Goal: Contribute content: Add original content to the website for others to see

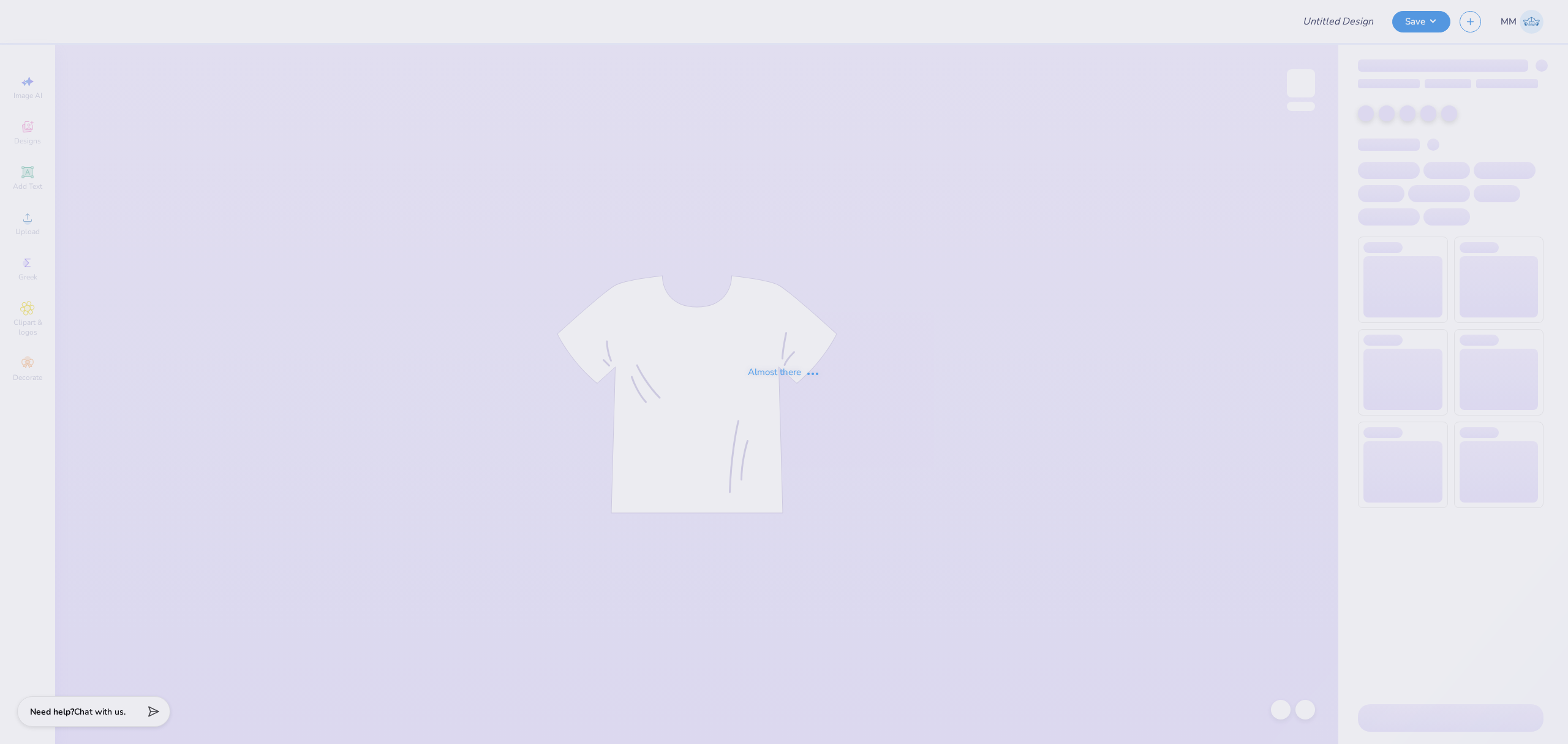
type input "[DEMOGRAPHIC_DATA] Campus Ministries Merch"
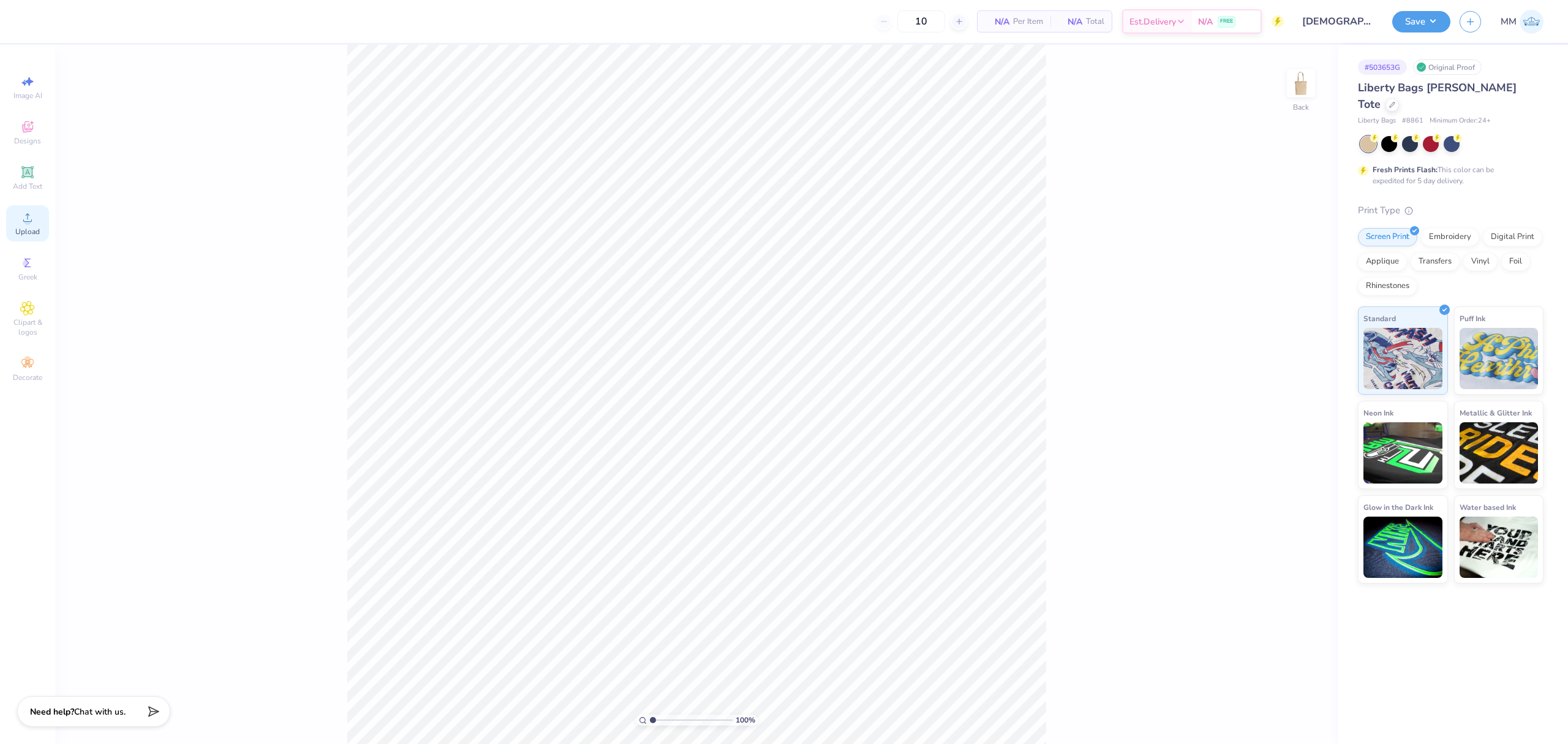
click at [20, 230] on span "Upload" at bounding box center [27, 231] width 24 height 10
click at [16, 219] on div "Upload" at bounding box center [27, 224] width 43 height 36
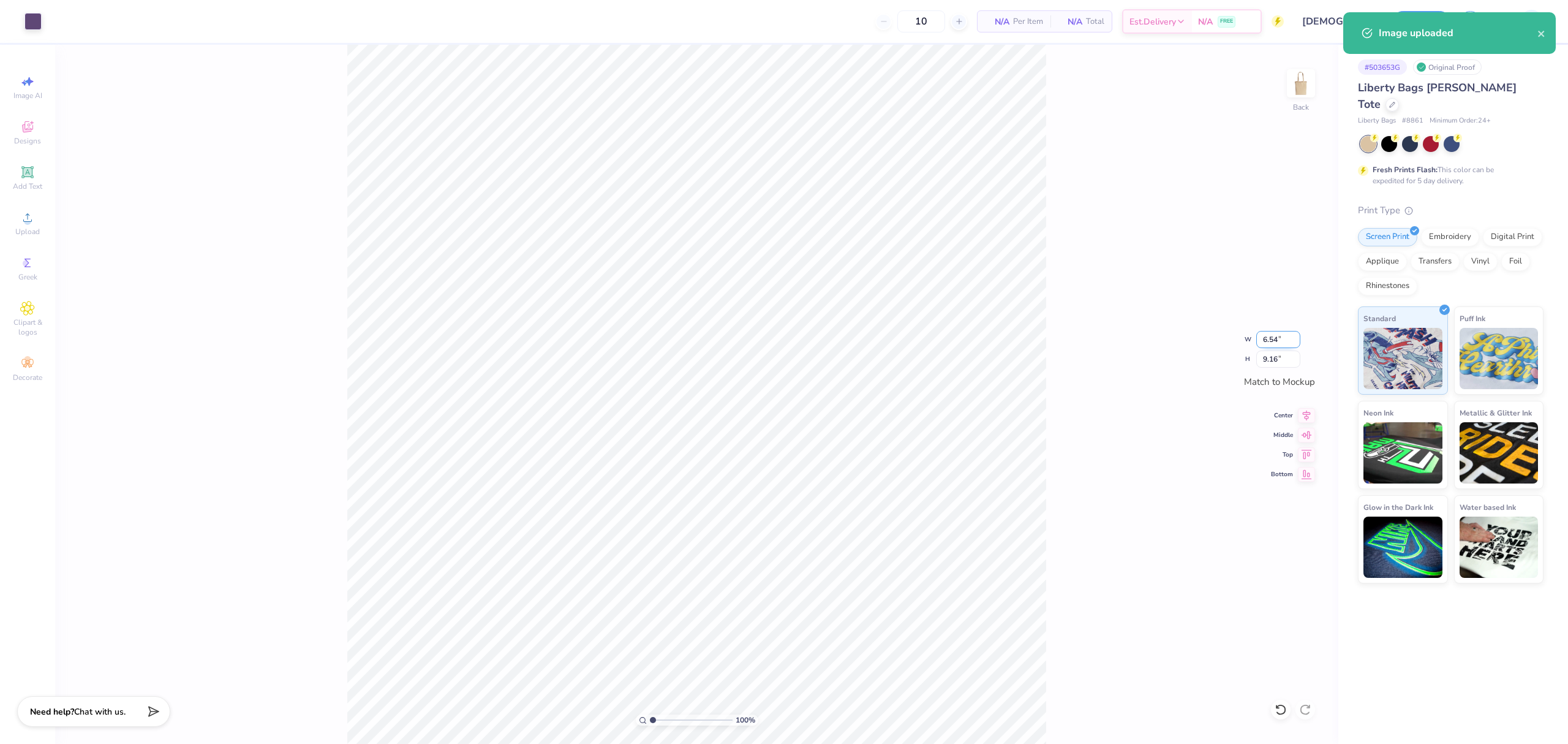
click at [1282, 331] on input "6.54" at bounding box center [1278, 339] width 44 height 17
type input "6.00"
type input "8.41"
click at [1276, 358] on input "8.41" at bounding box center [1278, 359] width 44 height 17
click at [1304, 420] on icon at bounding box center [1306, 413] width 17 height 14
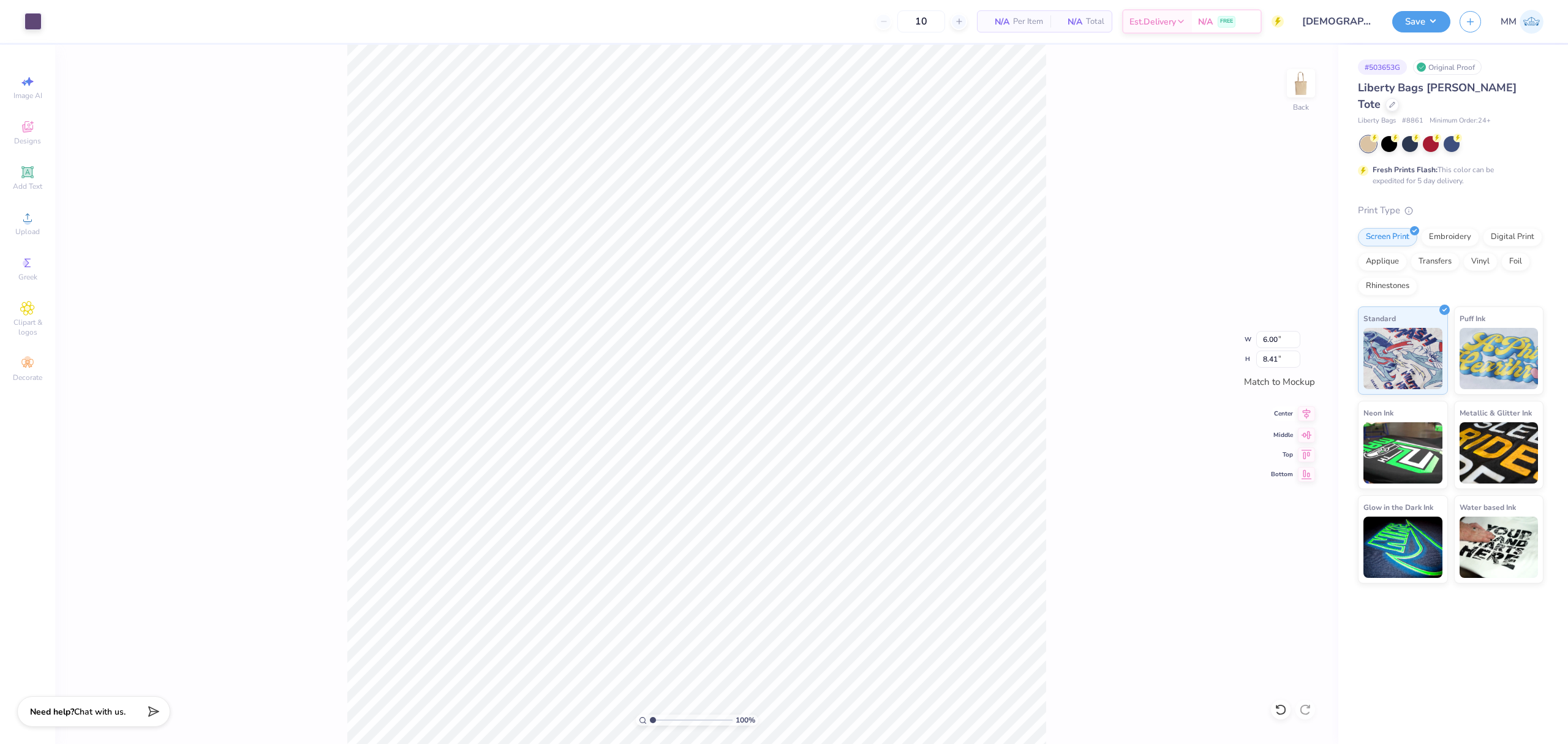
click at [1307, 411] on icon at bounding box center [1306, 413] width 17 height 14
click at [1304, 427] on icon at bounding box center [1306, 433] width 17 height 14
click at [1102, 482] on div "100 % Back W 6.00 6.00 " H 8.41 8.41 " Match to [GEOGRAPHIC_DATA] Middle Top Bo…" at bounding box center [697, 394] width 1283 height 699
click at [20, 227] on span "Upload" at bounding box center [27, 231] width 24 height 10
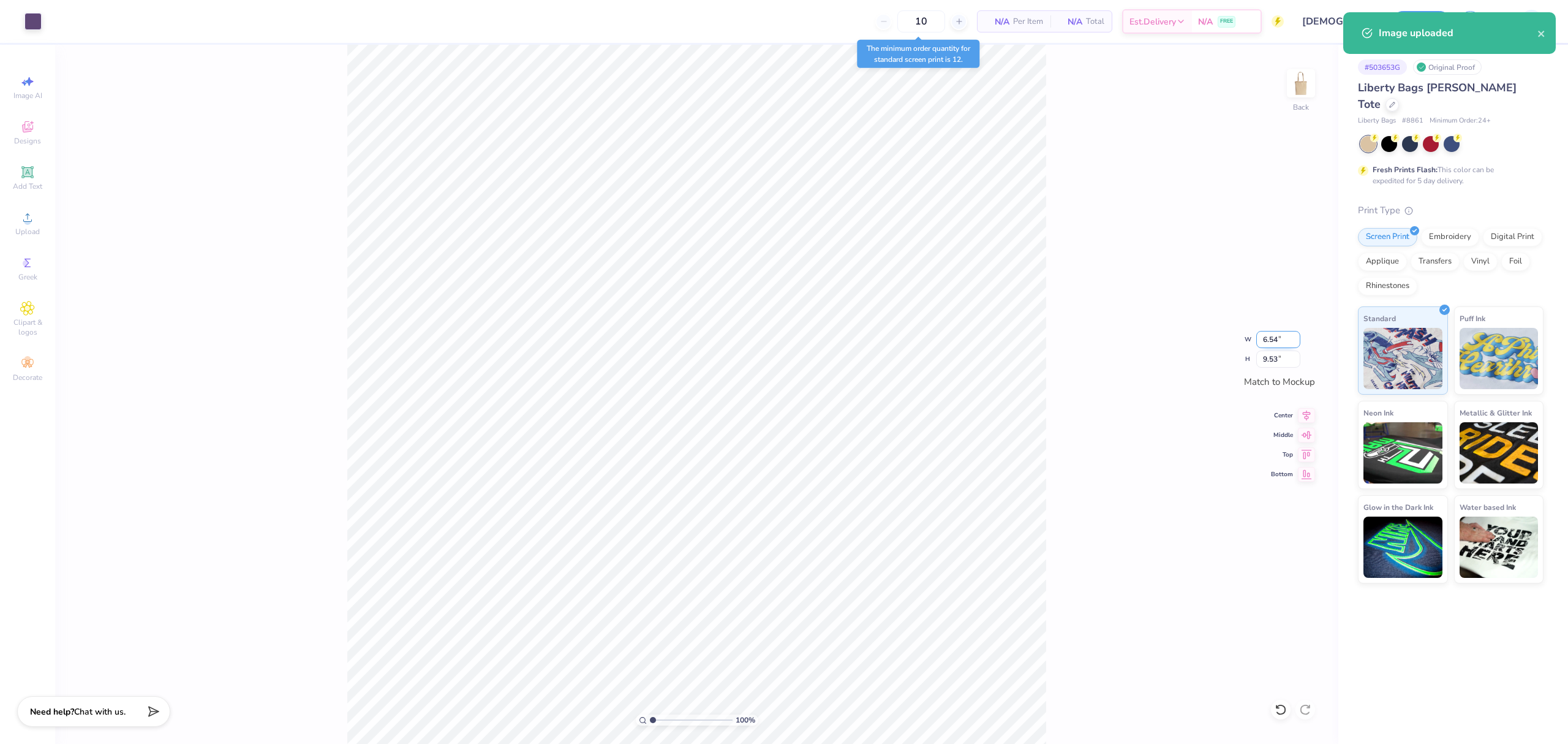
click at [1275, 336] on input "6.54" at bounding box center [1278, 339] width 44 height 17
type input "6.00"
type input "8.75"
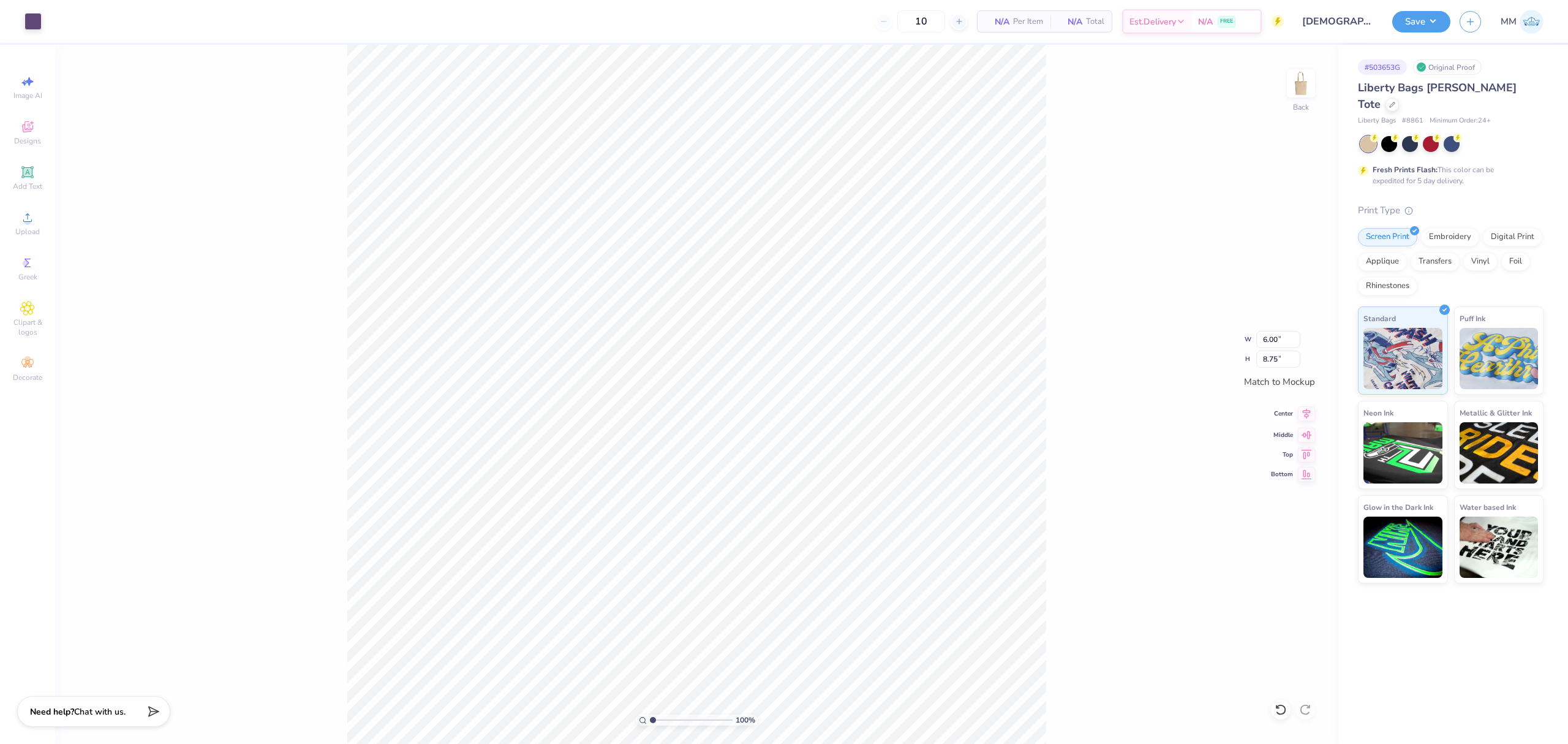
click at [1309, 411] on icon at bounding box center [1306, 413] width 17 height 14
click at [1310, 430] on icon at bounding box center [1306, 433] width 17 height 14
click at [1409, 22] on button "Save" at bounding box center [1421, 20] width 58 height 21
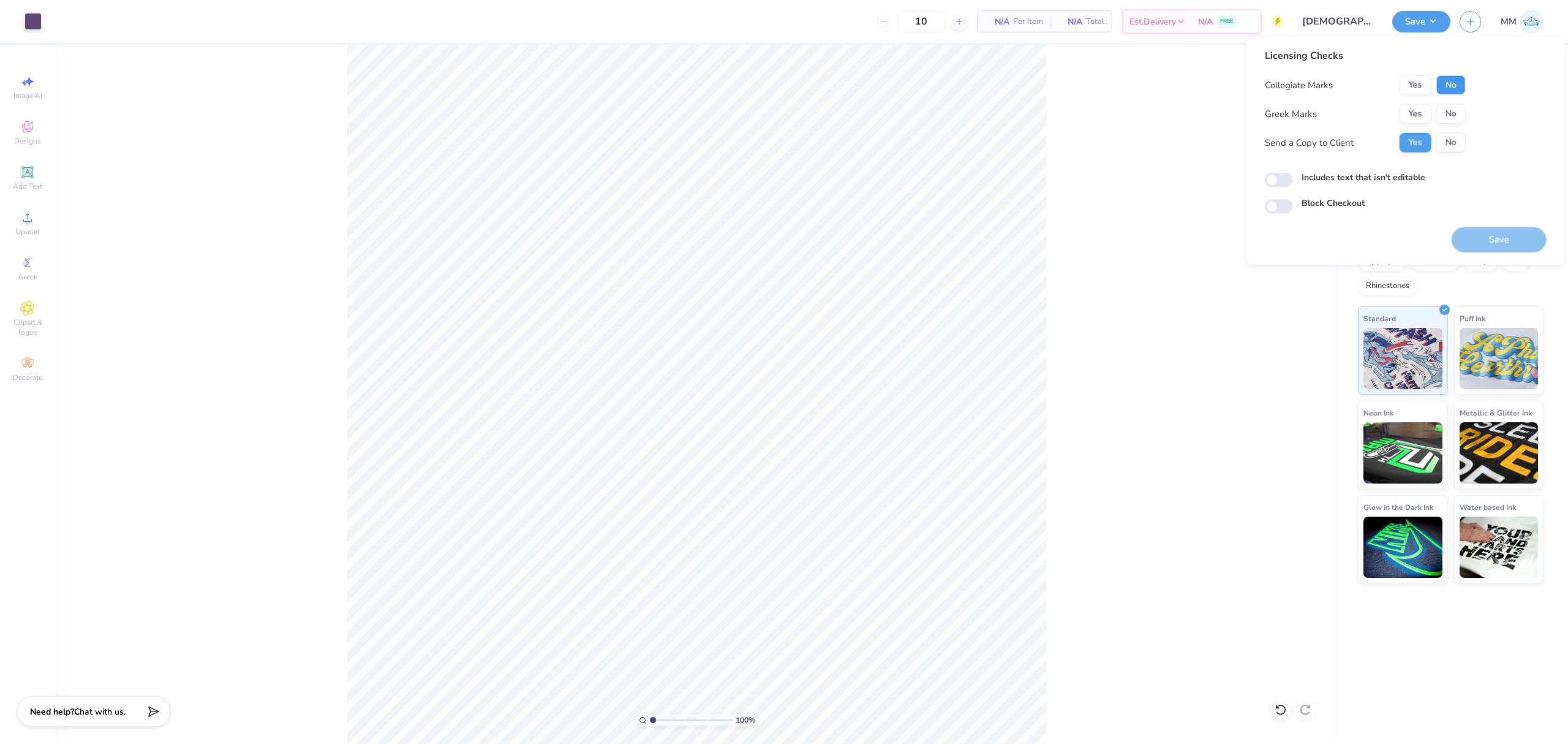
click at [1451, 81] on button "No" at bounding box center [1451, 85] width 30 height 20
click at [1447, 108] on button "No" at bounding box center [1451, 114] width 30 height 20
click at [1393, 177] on label "Includes text that isn't editable" at bounding box center [1363, 177] width 123 height 13
click at [1293, 177] on input "Includes text that isn't editable" at bounding box center [1279, 180] width 28 height 14
checkbox input "true"
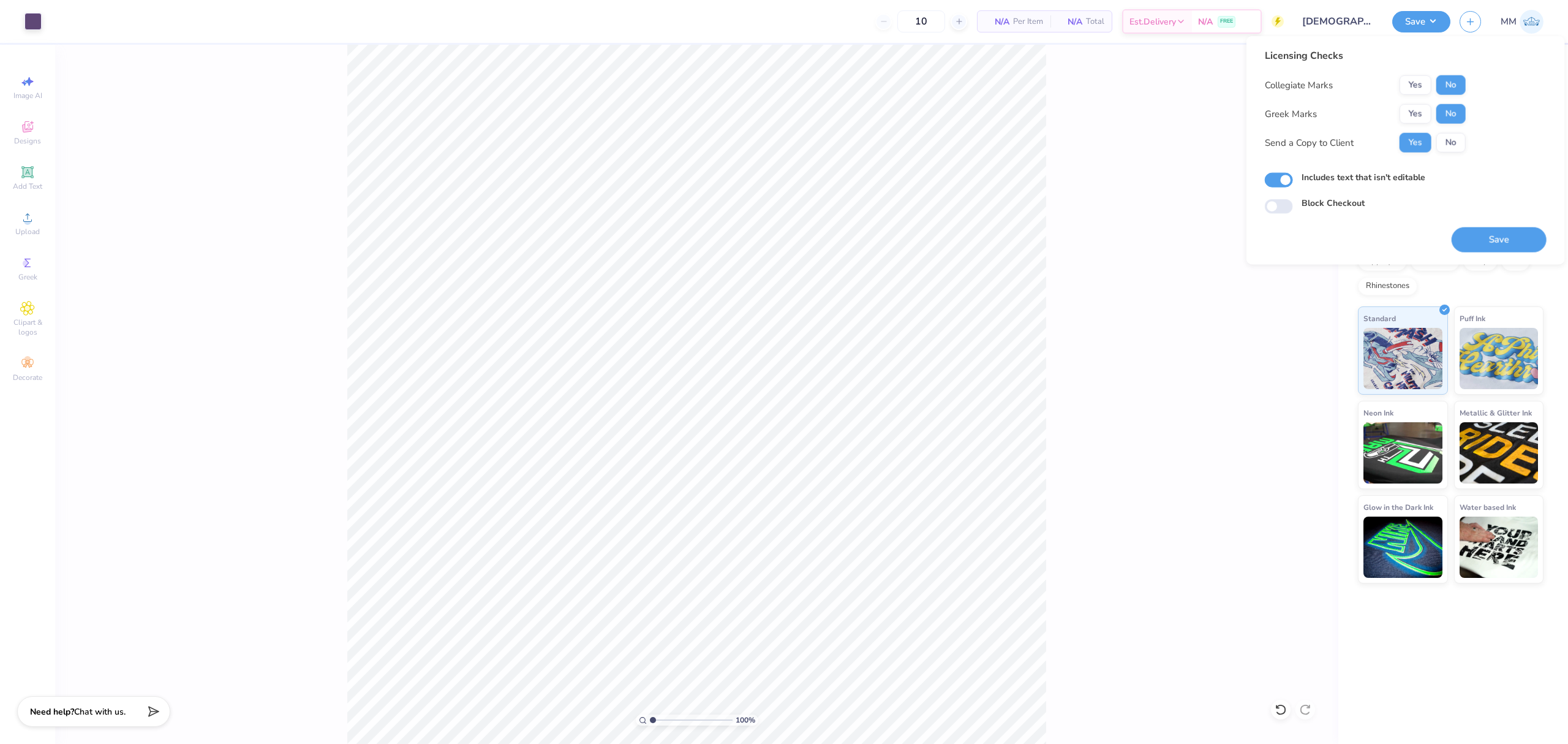
click at [1493, 238] on button "Save" at bounding box center [1498, 239] width 95 height 25
